Goal: Navigation & Orientation: Go to known website

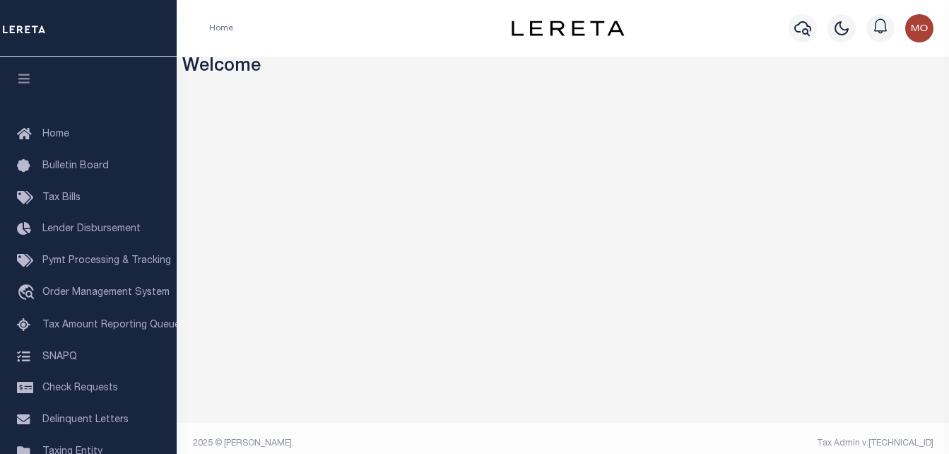
click at [336, 32] on div "Home" at bounding box center [352, 28] width 309 height 30
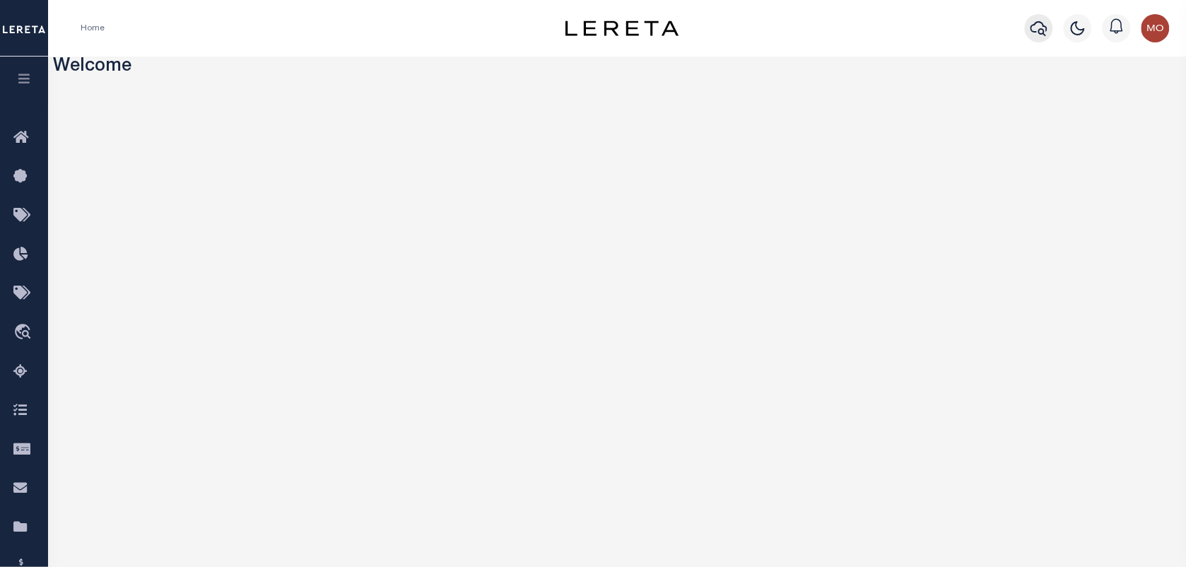
click at [948, 26] on icon "button" at bounding box center [1038, 28] width 17 height 17
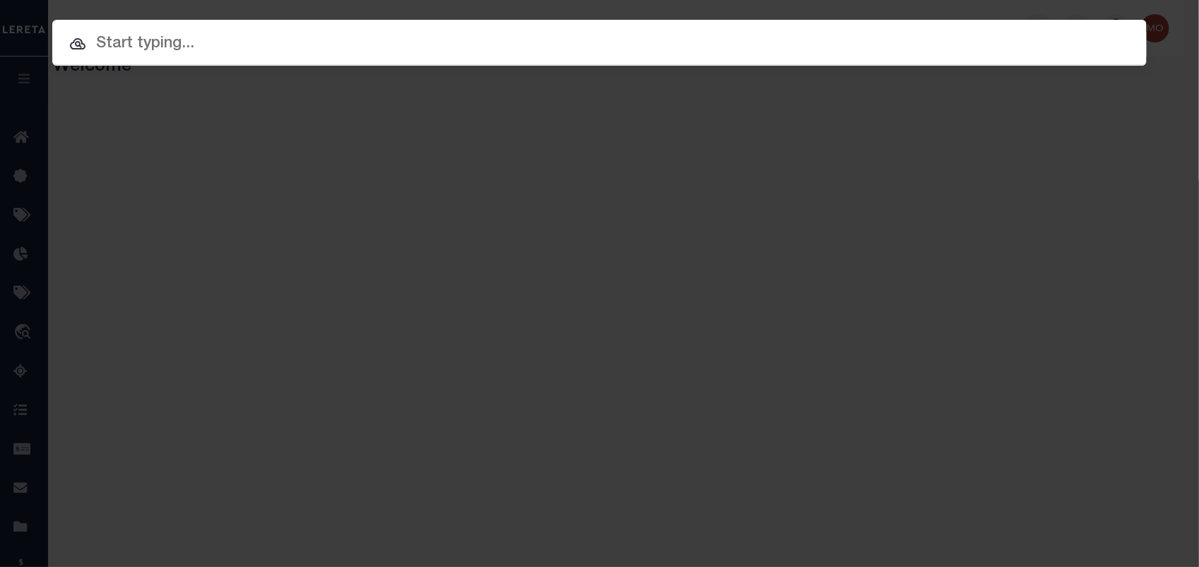
click at [194, 44] on input "text" at bounding box center [599, 44] width 1094 height 25
click at [132, 42] on input "text" at bounding box center [599, 44] width 1094 height 25
click at [131, 41] on input "text" at bounding box center [599, 44] width 1094 height 25
click at [218, 40] on input "text" at bounding box center [599, 44] width 1094 height 25
click at [283, 59] on div at bounding box center [599, 42] width 1094 height 45
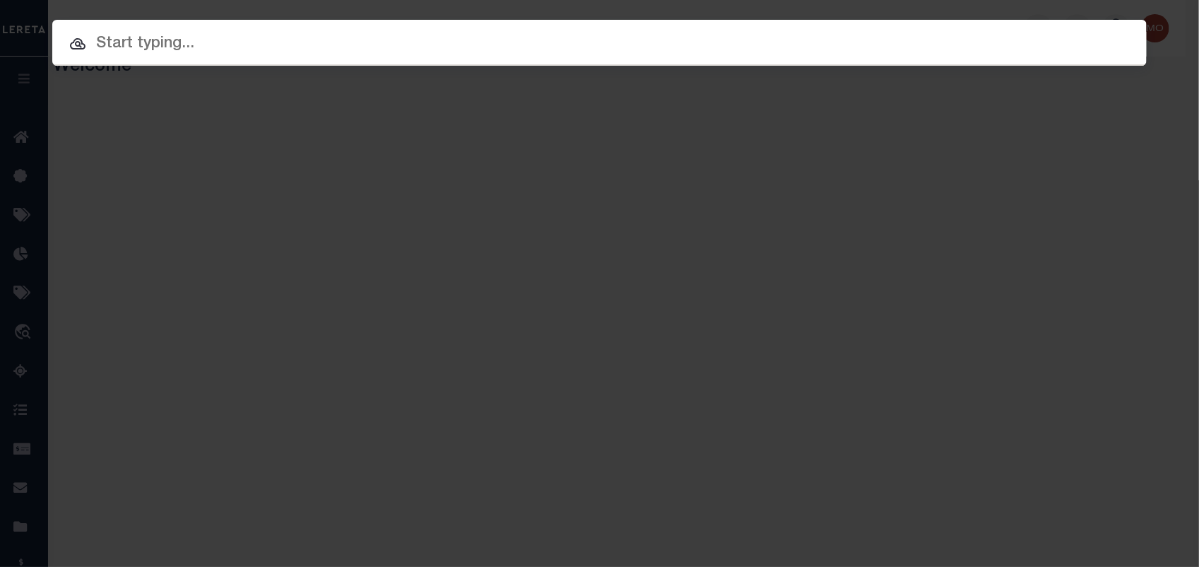
click at [271, 48] on input "text" at bounding box center [599, 44] width 1094 height 25
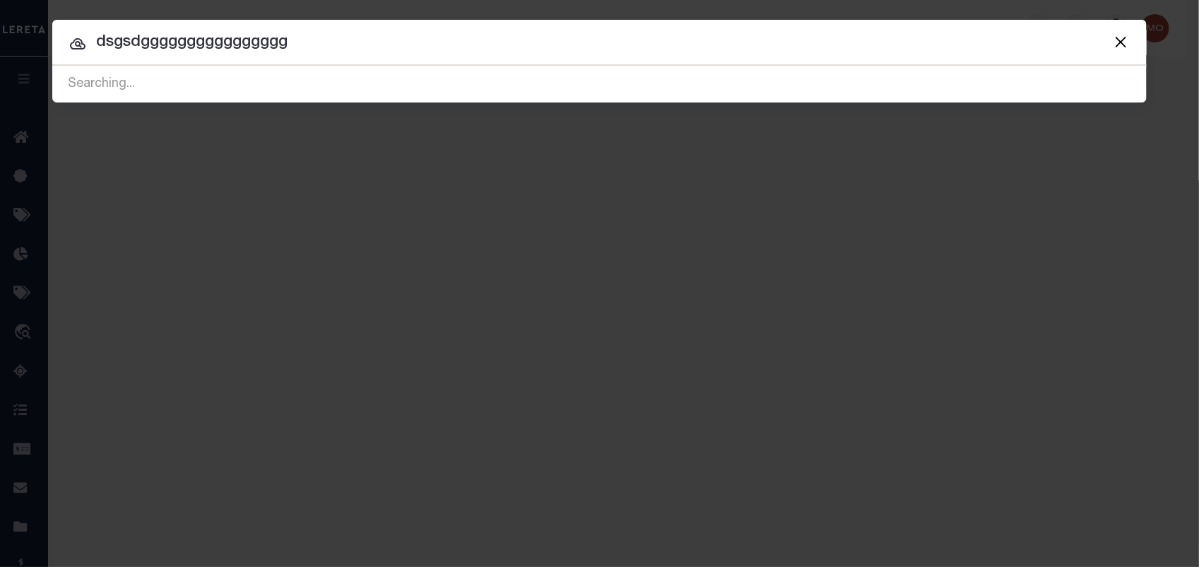
type input "dsgsdgggggggggggggggg"
click at [948, 39] on button "Close" at bounding box center [1120, 42] width 18 height 18
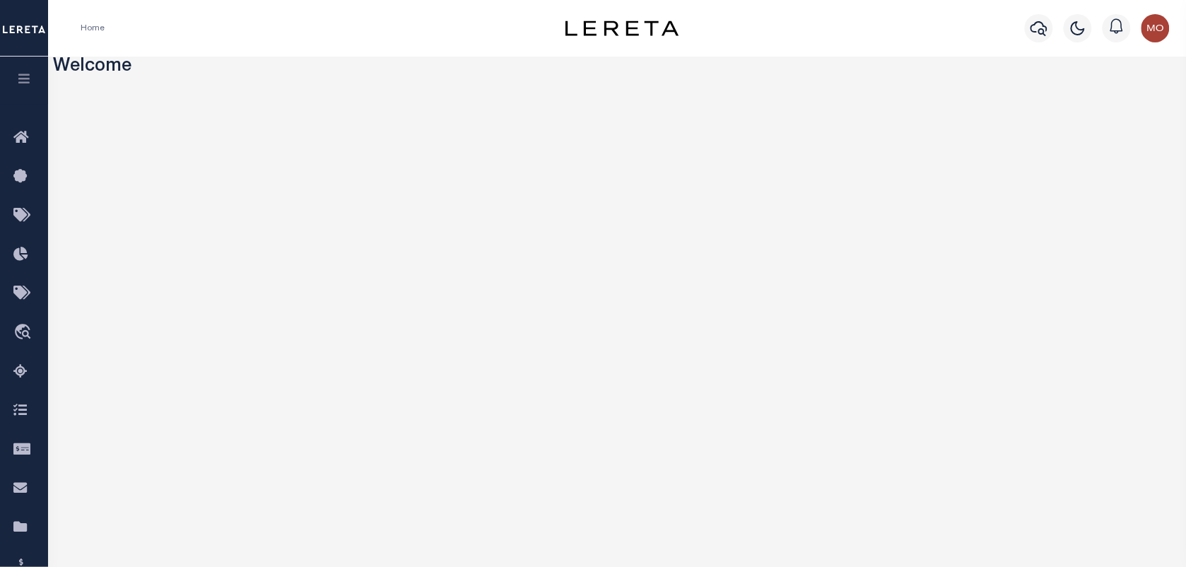
click at [948, 30] on img "button" at bounding box center [1155, 28] width 28 height 28
click at [948, 103] on span "Sign out" at bounding box center [1100, 100] width 40 height 10
